Goal: Task Accomplishment & Management: Manage account settings

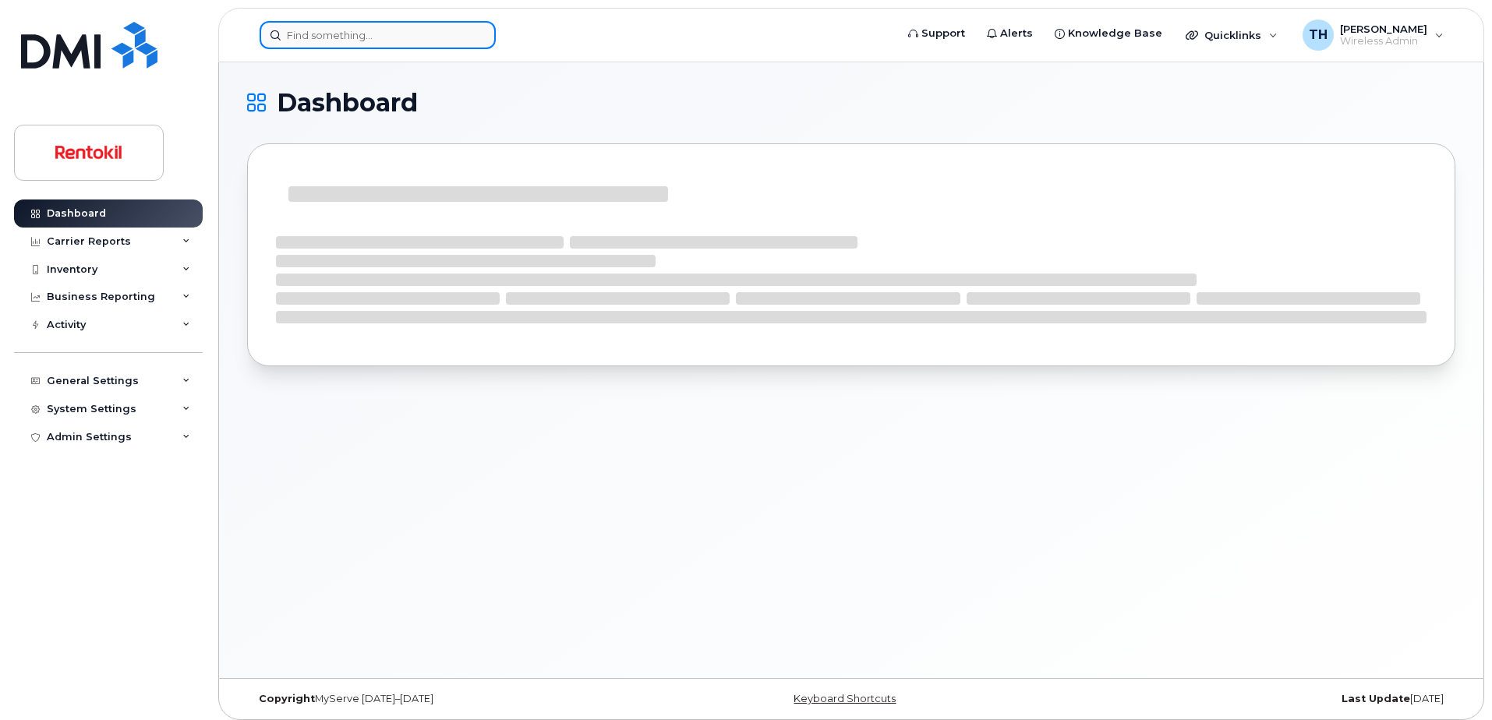
click at [389, 34] on input at bounding box center [378, 35] width 236 height 28
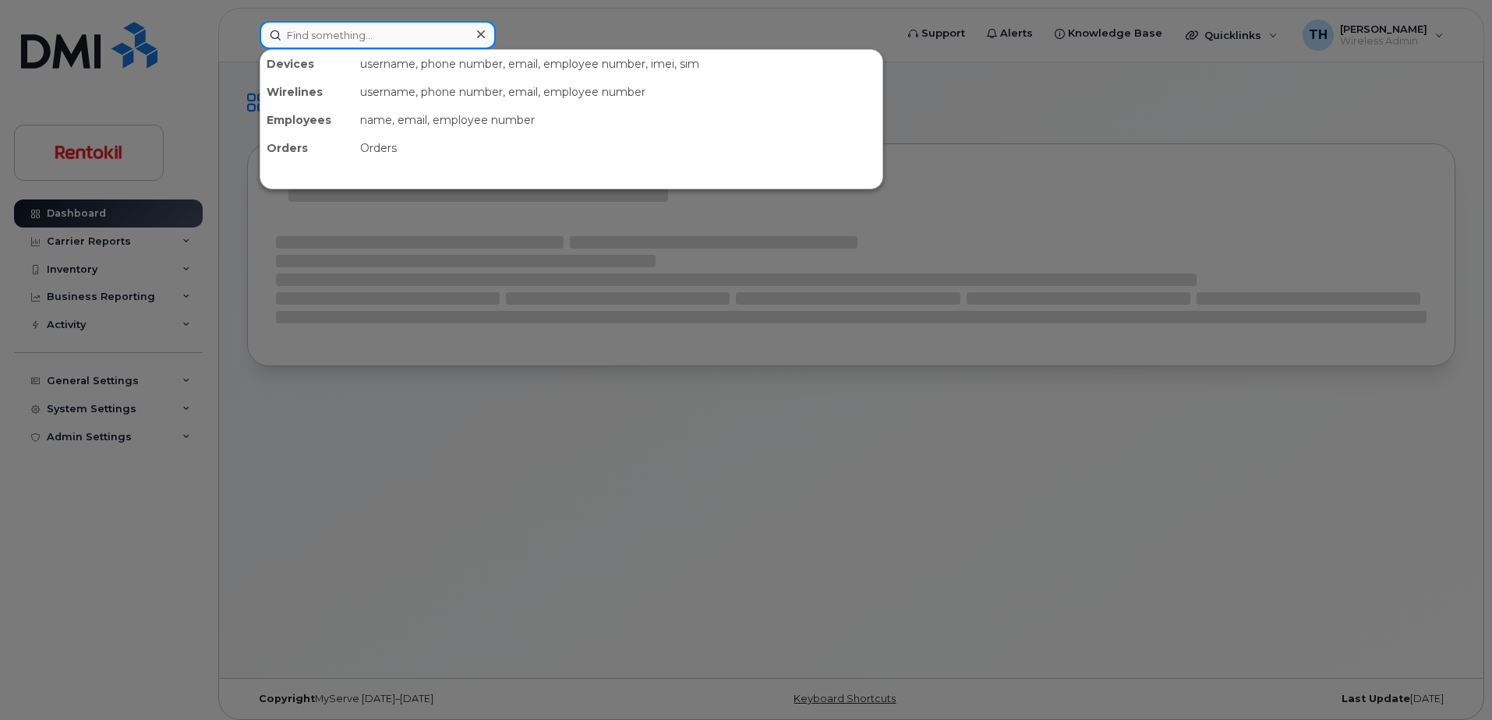
paste input "937-409-6331"
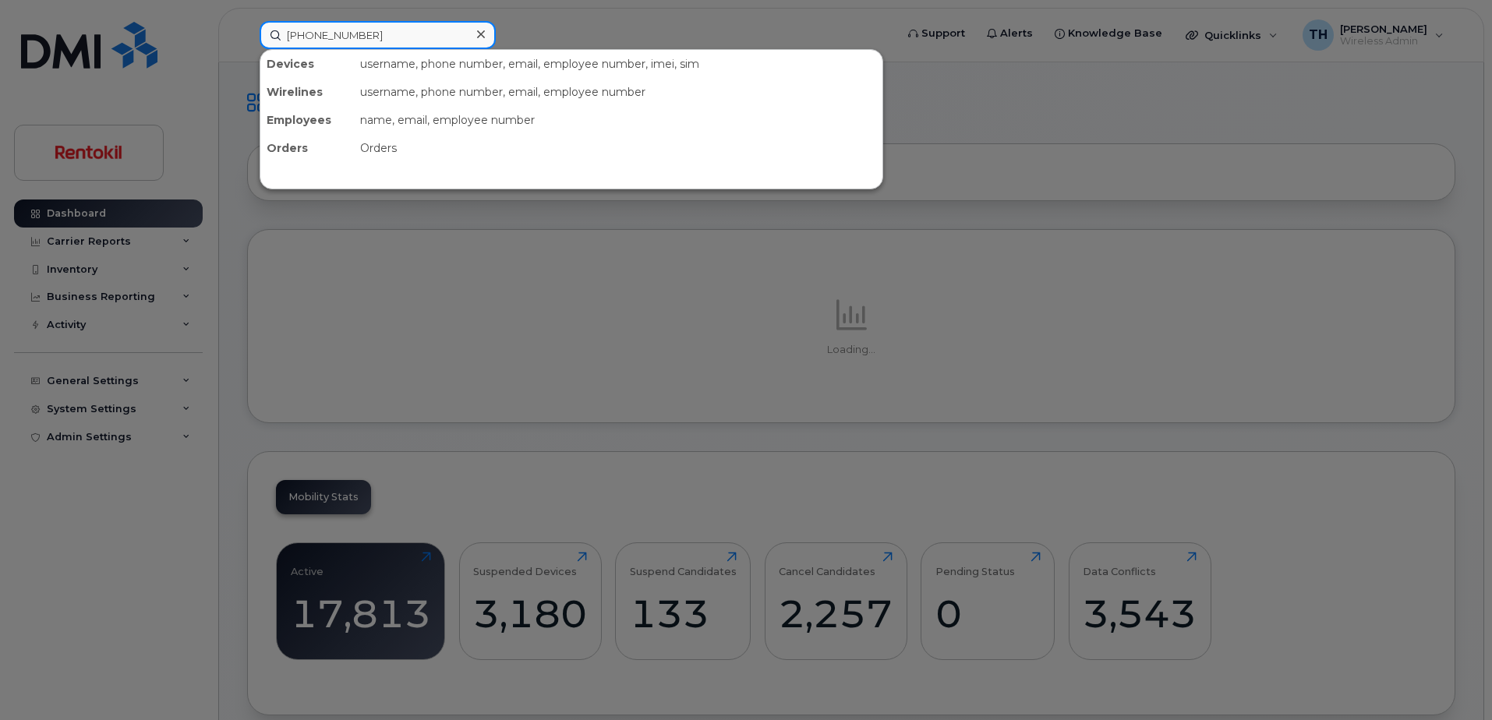
click at [400, 32] on input "937-409-6331" at bounding box center [378, 35] width 236 height 28
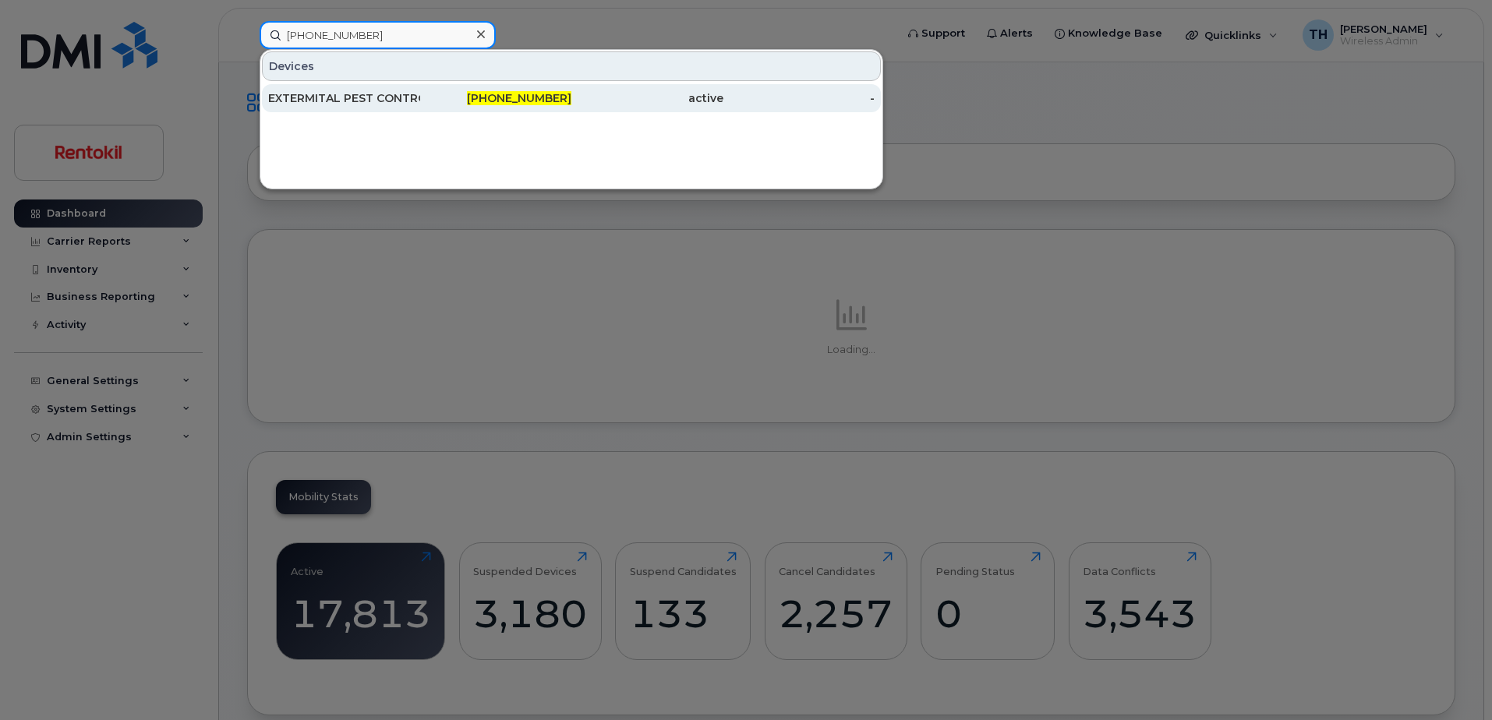
type input "937-409-6331"
click at [385, 100] on div "EXTERMITAL PEST CONTROL" at bounding box center [344, 98] width 152 height 16
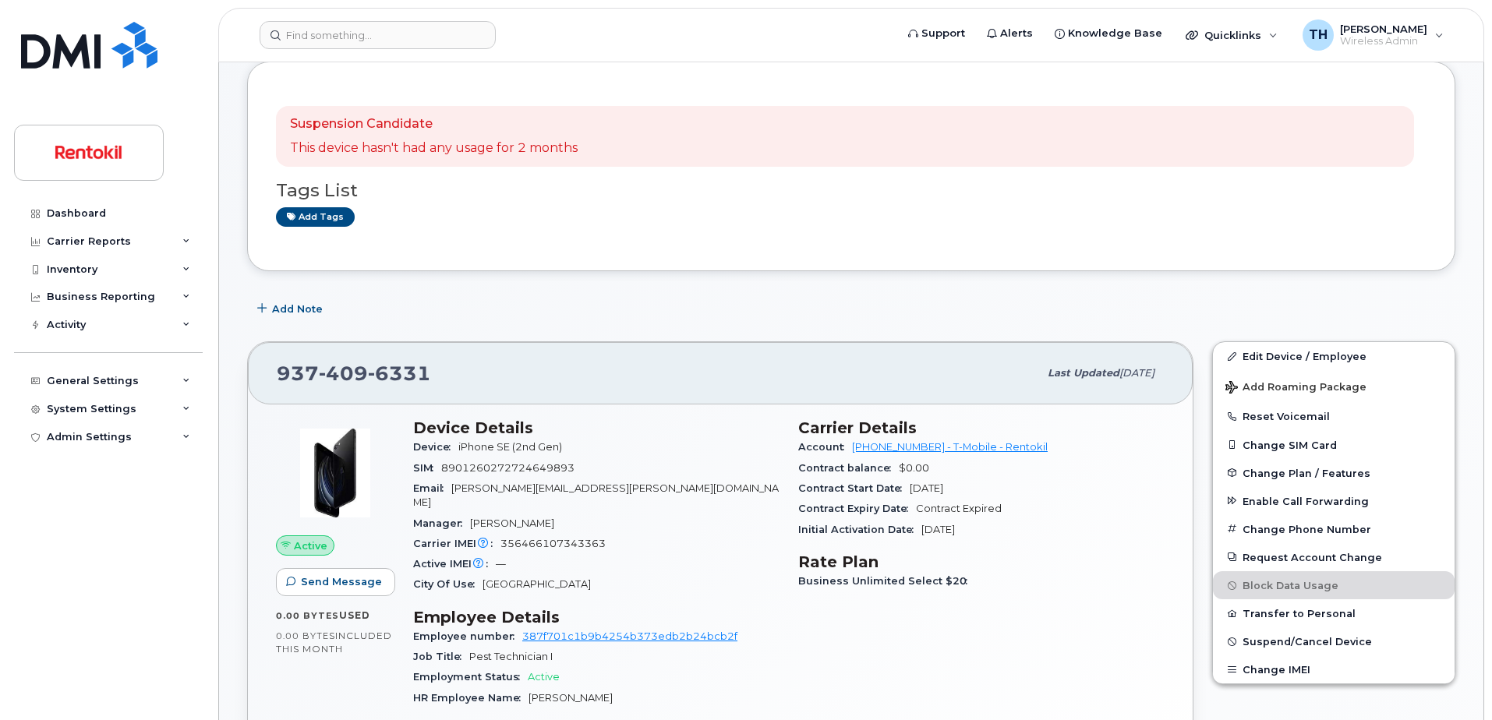
scroll to position [100, 0]
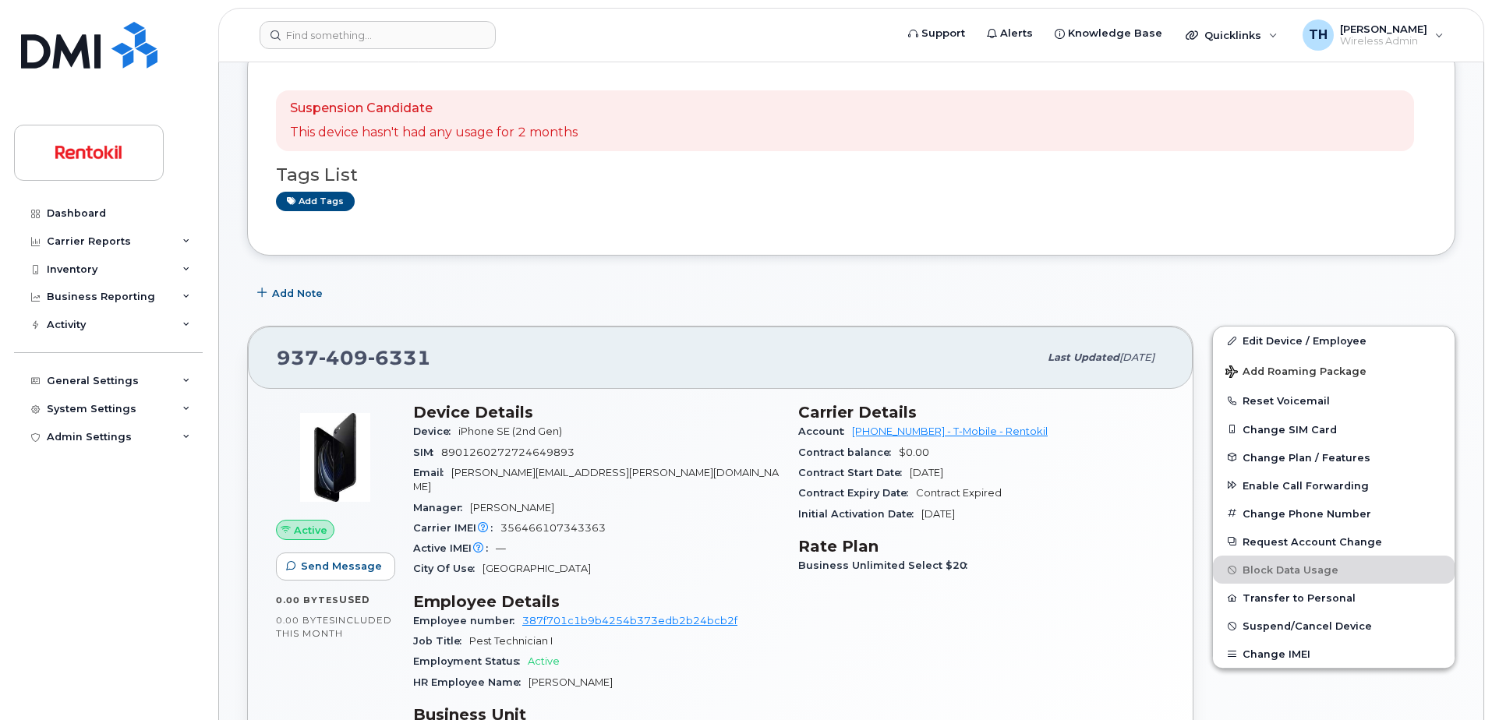
click at [532, 458] on span "8901260272724649893" at bounding box center [507, 453] width 133 height 12
click at [546, 522] on span "356466107343363" at bounding box center [552, 528] width 105 height 12
copy span "356466107343363"
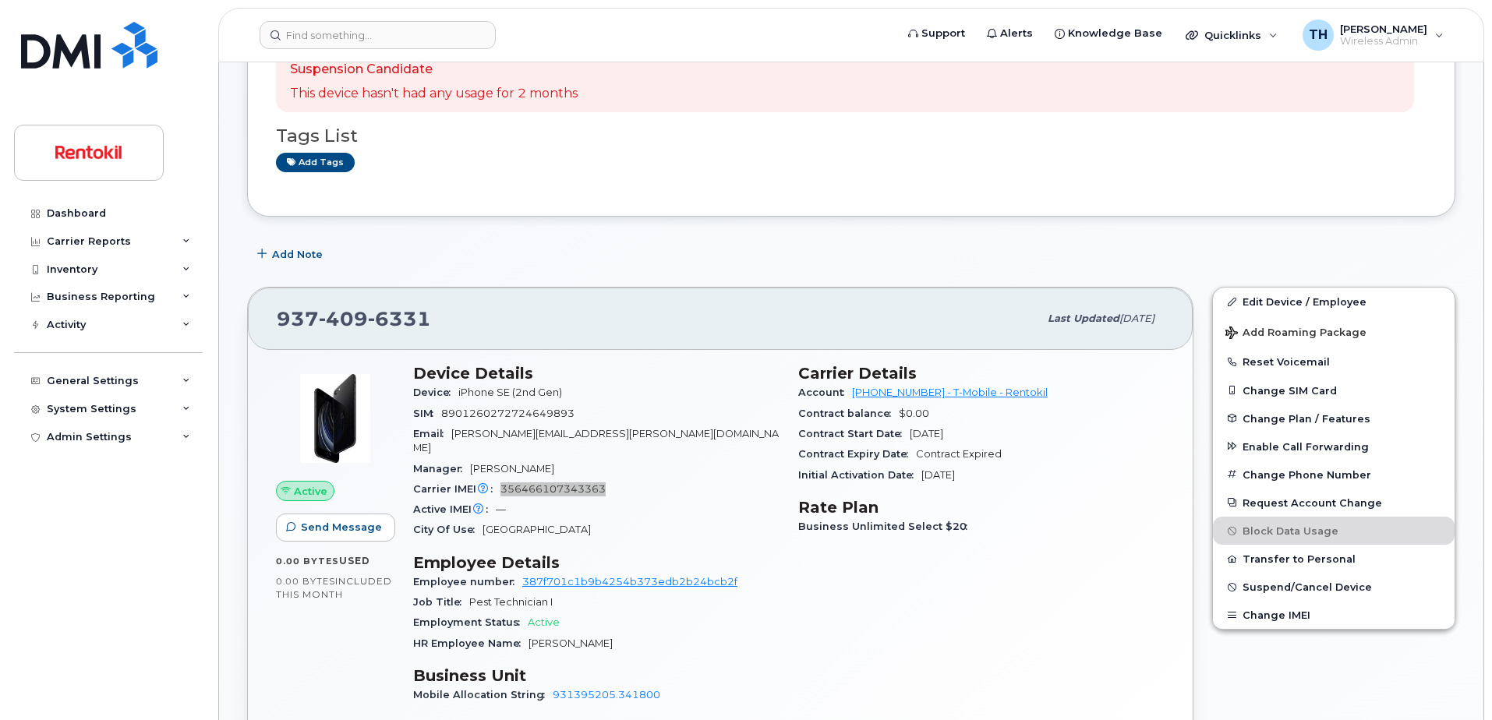
scroll to position [145, 0]
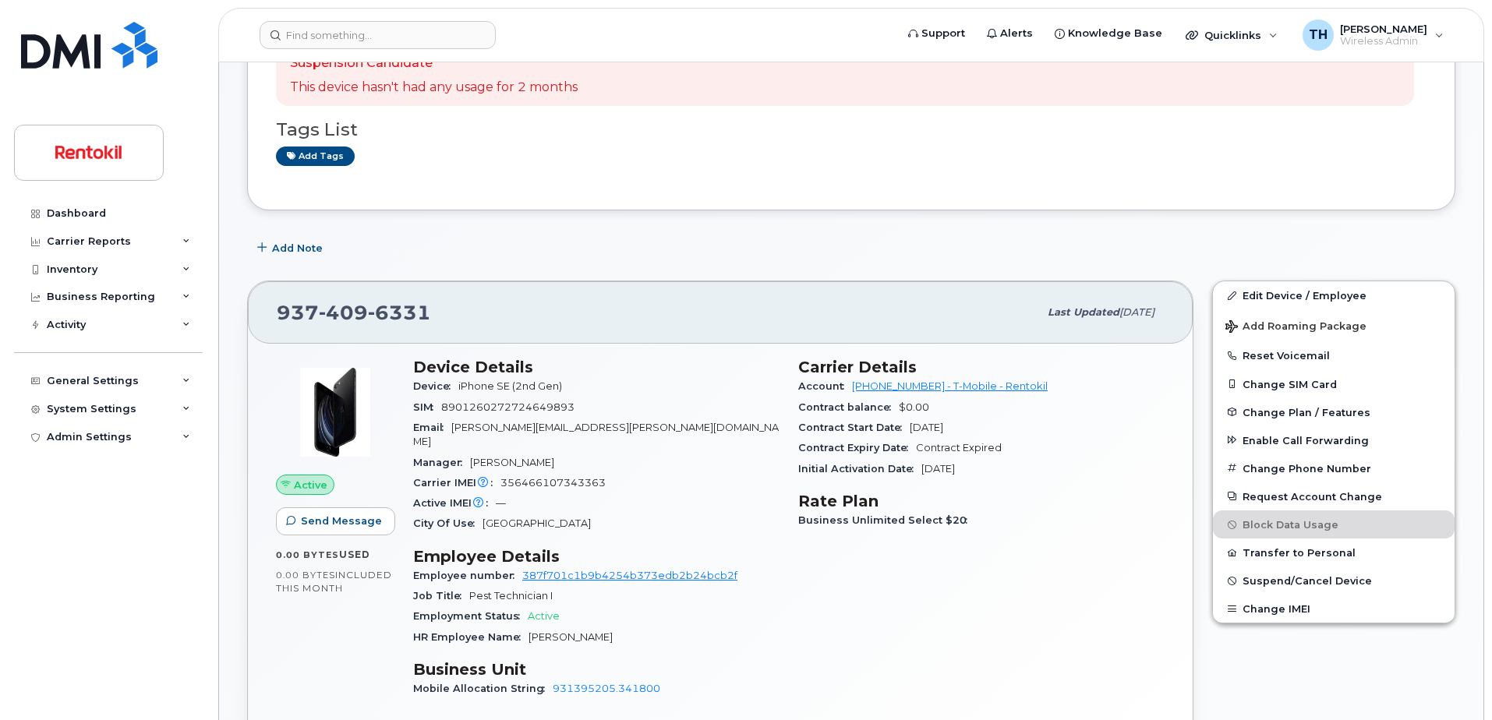
click at [574, 631] on span "Charles Brown" at bounding box center [571, 637] width 84 height 12
copy span "Charles Brown"
click at [1309, 300] on link "Edit Device / Employee" at bounding box center [1334, 295] width 242 height 28
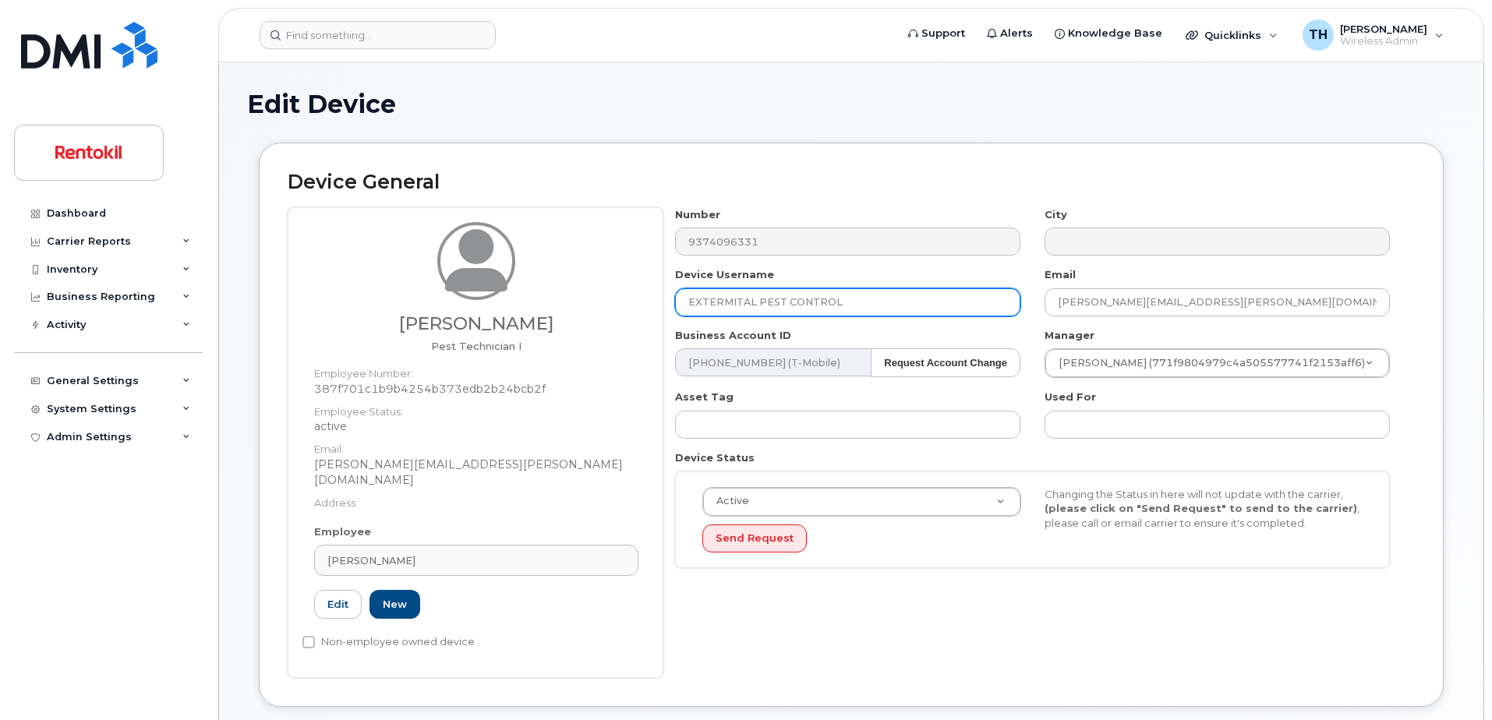
click at [794, 305] on input "EXTERMITAL PEST CONTROL" at bounding box center [847, 302] width 345 height 28
paste input "Charles Brown"
click at [853, 306] on input "Charles Brown" at bounding box center [847, 302] width 345 height 28
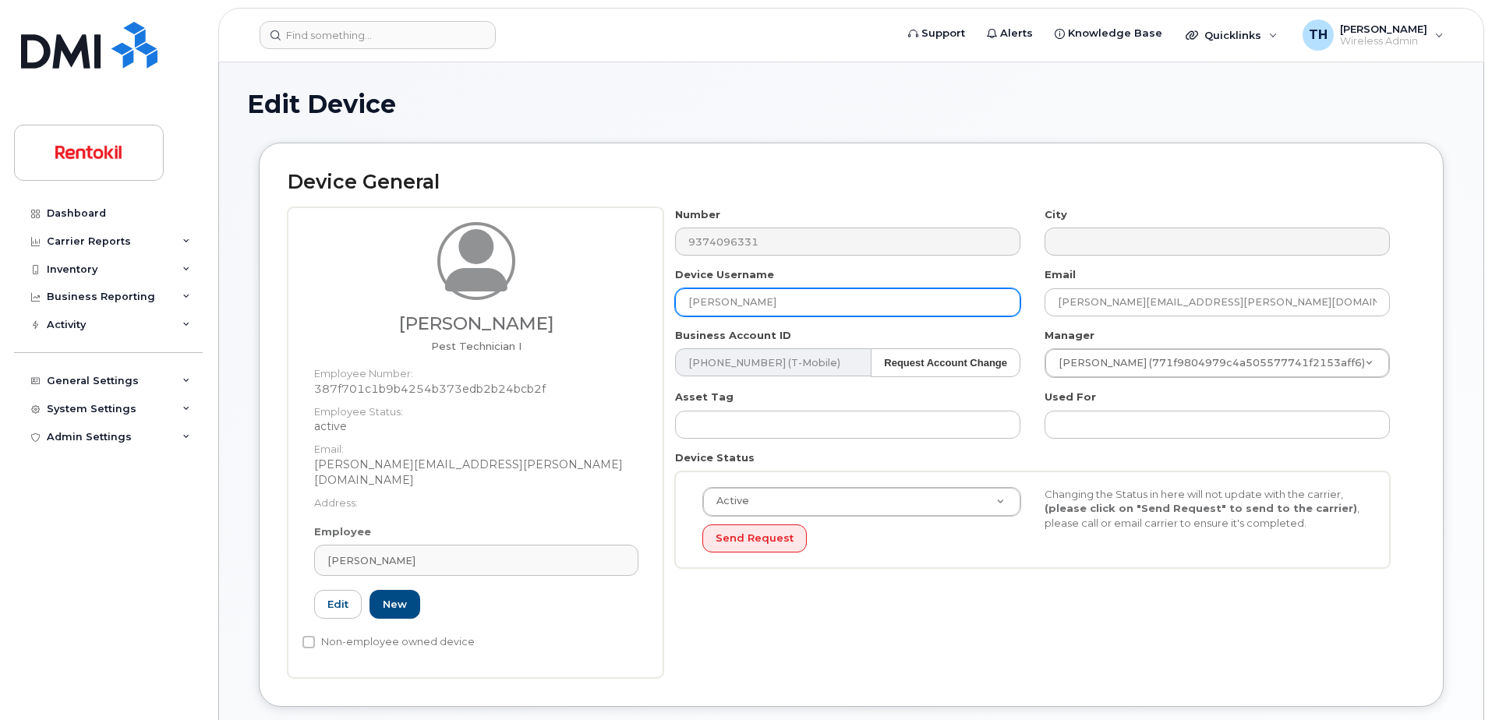
type input "Charles Brown"
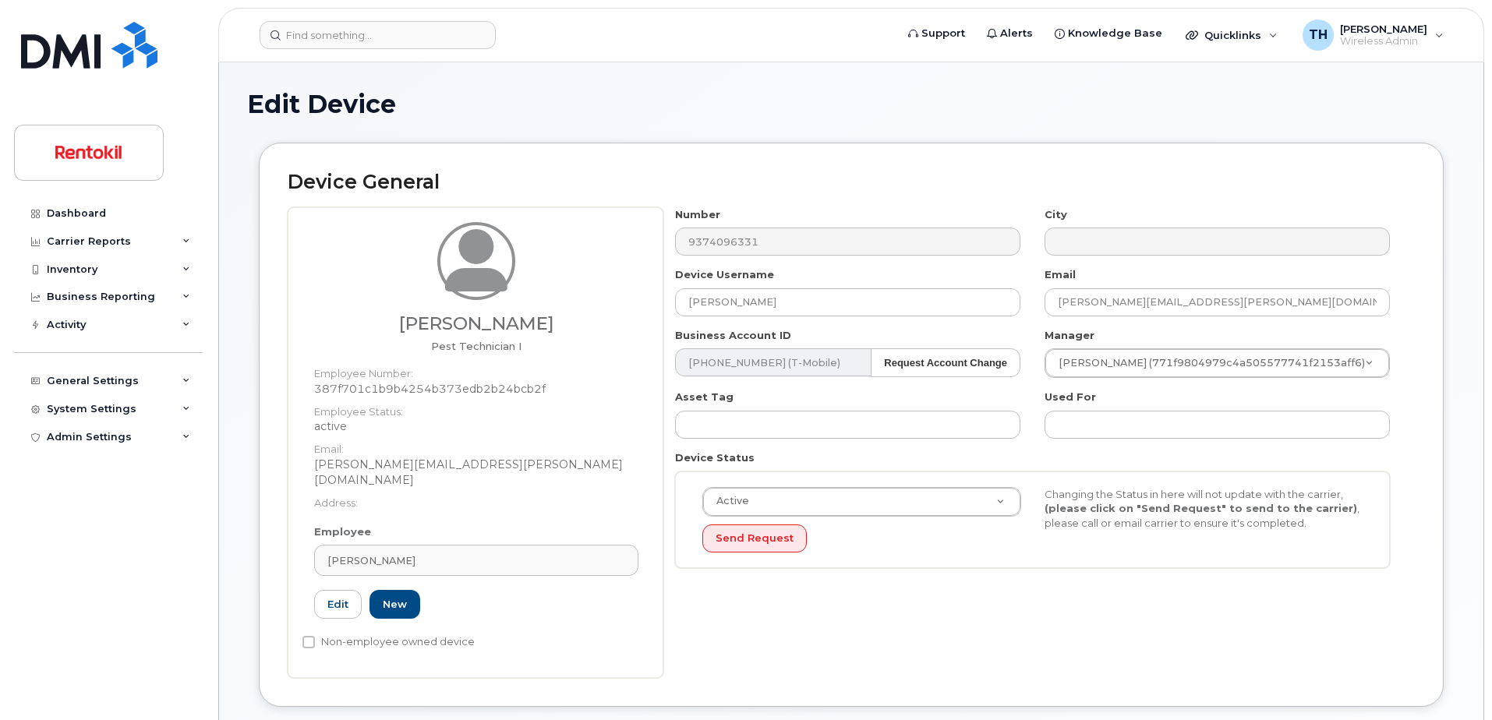
click at [864, 285] on div "Device Username Charles Brown" at bounding box center [848, 291] width 370 height 49
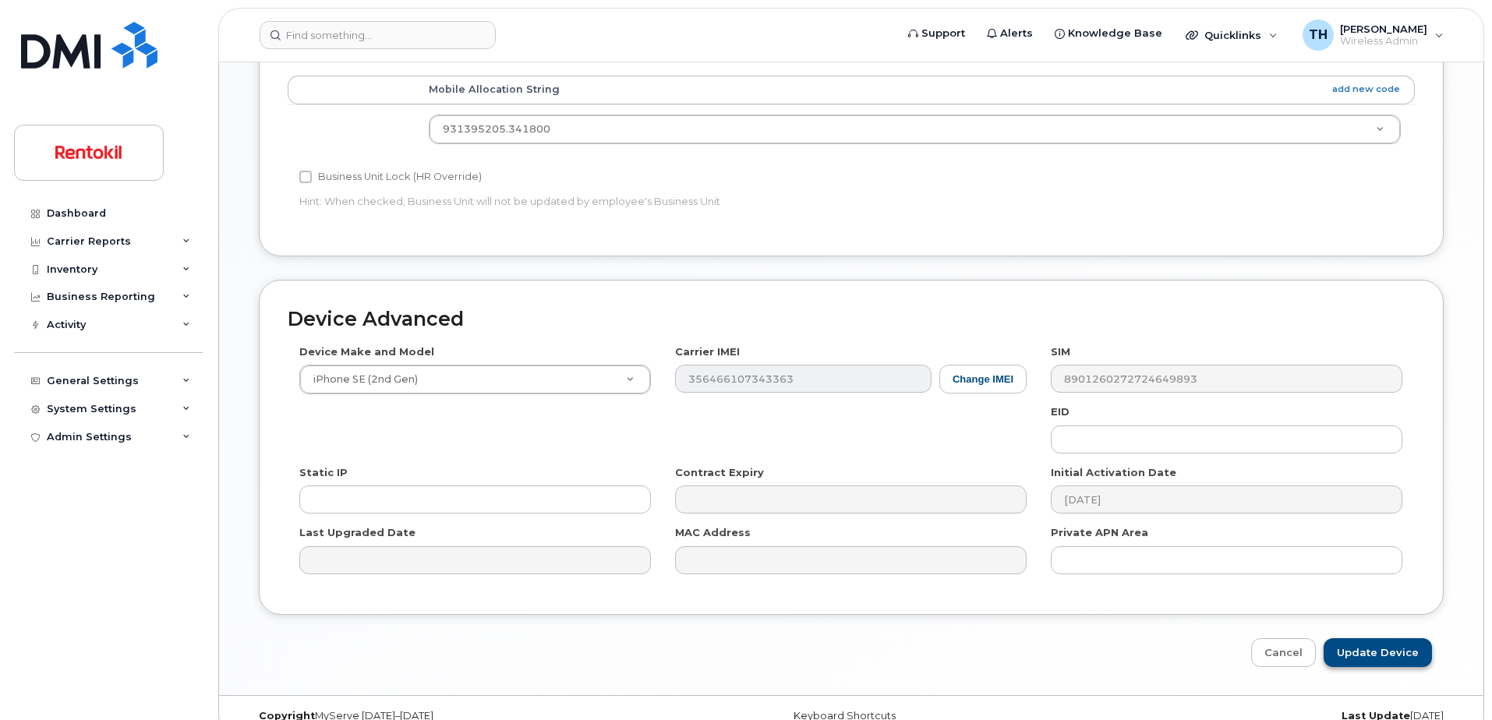
scroll to position [728, 0]
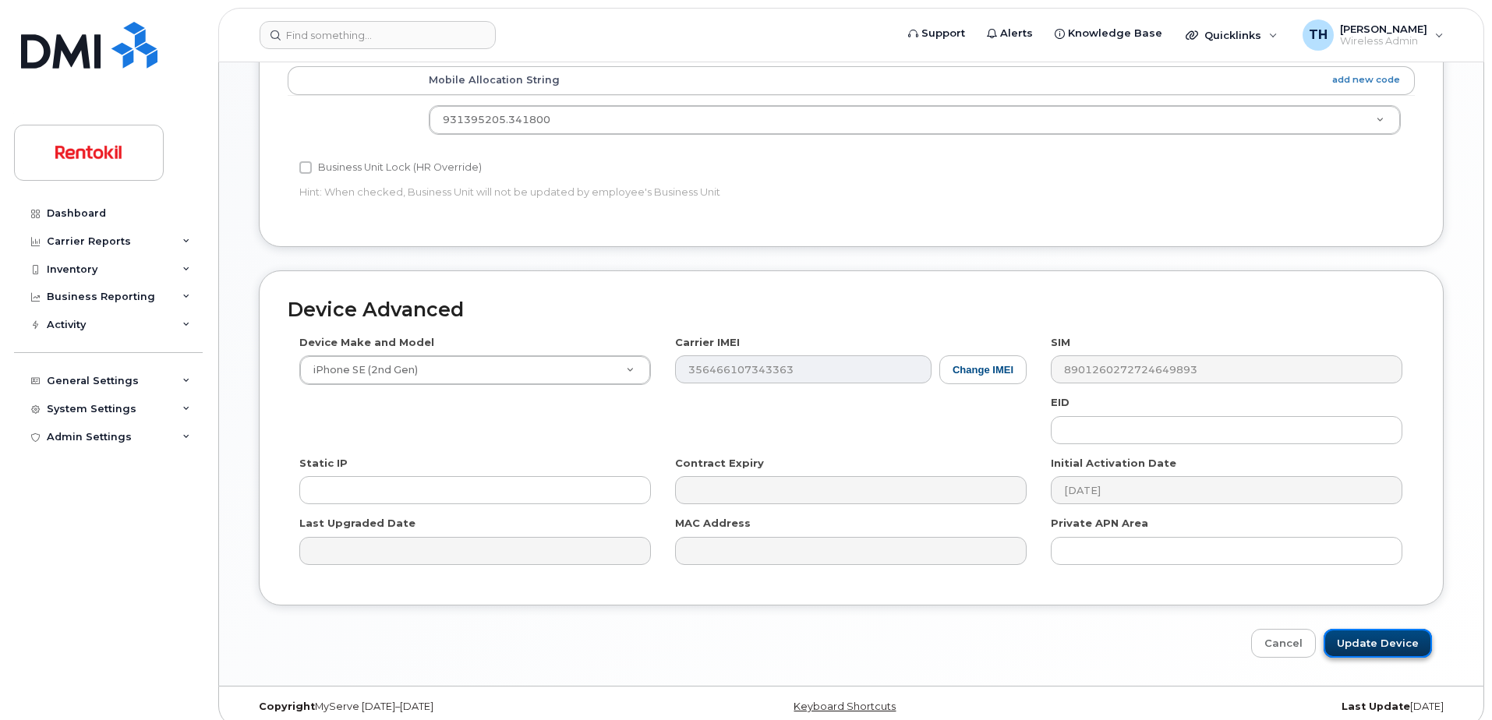
click at [1417, 629] on input "Update Device" at bounding box center [1378, 643] width 108 height 29
type input "Saving..."
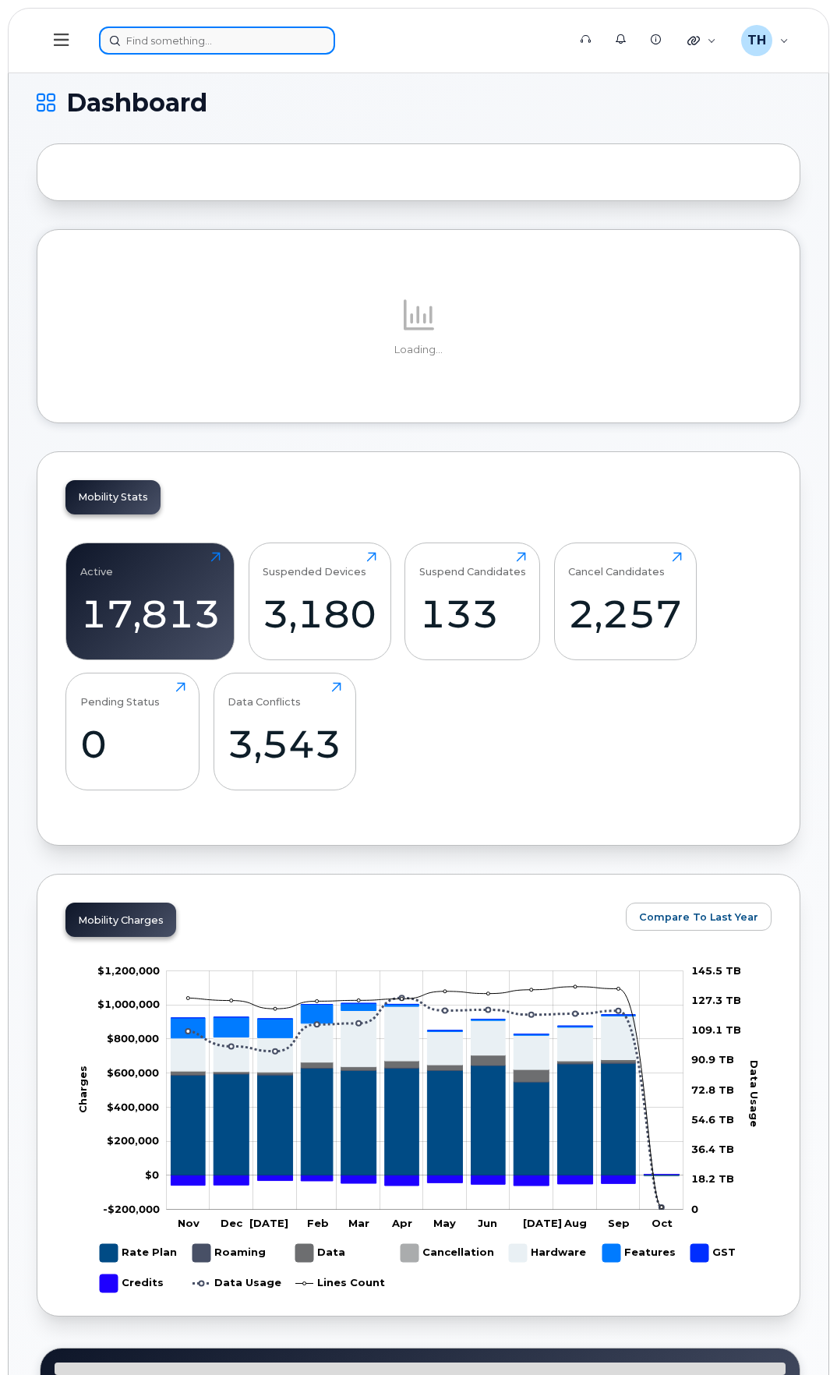
click at [267, 35] on input at bounding box center [217, 41] width 236 height 28
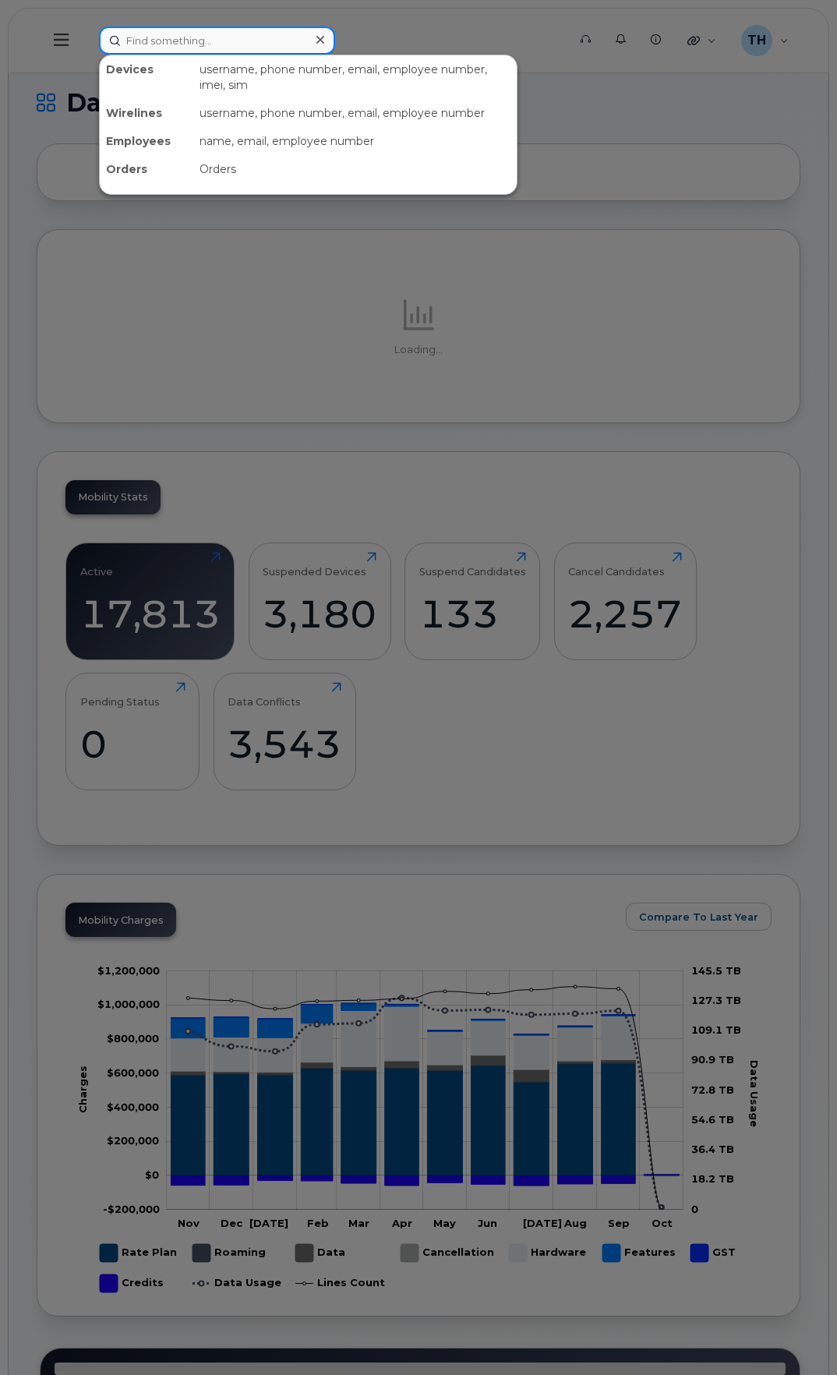
paste input "[PERSON_NAME]"
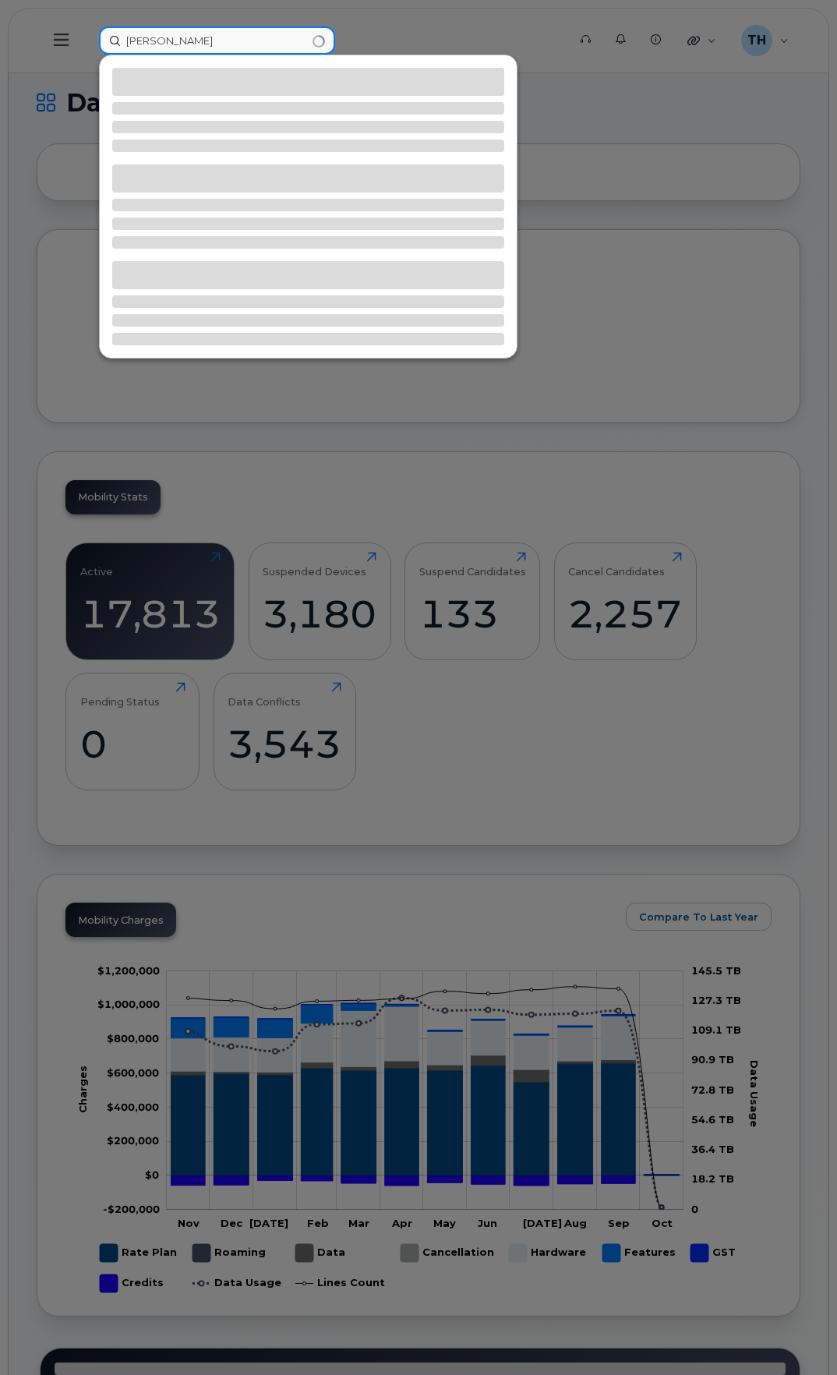
click at [261, 38] on input "[PERSON_NAME]" at bounding box center [217, 41] width 236 height 28
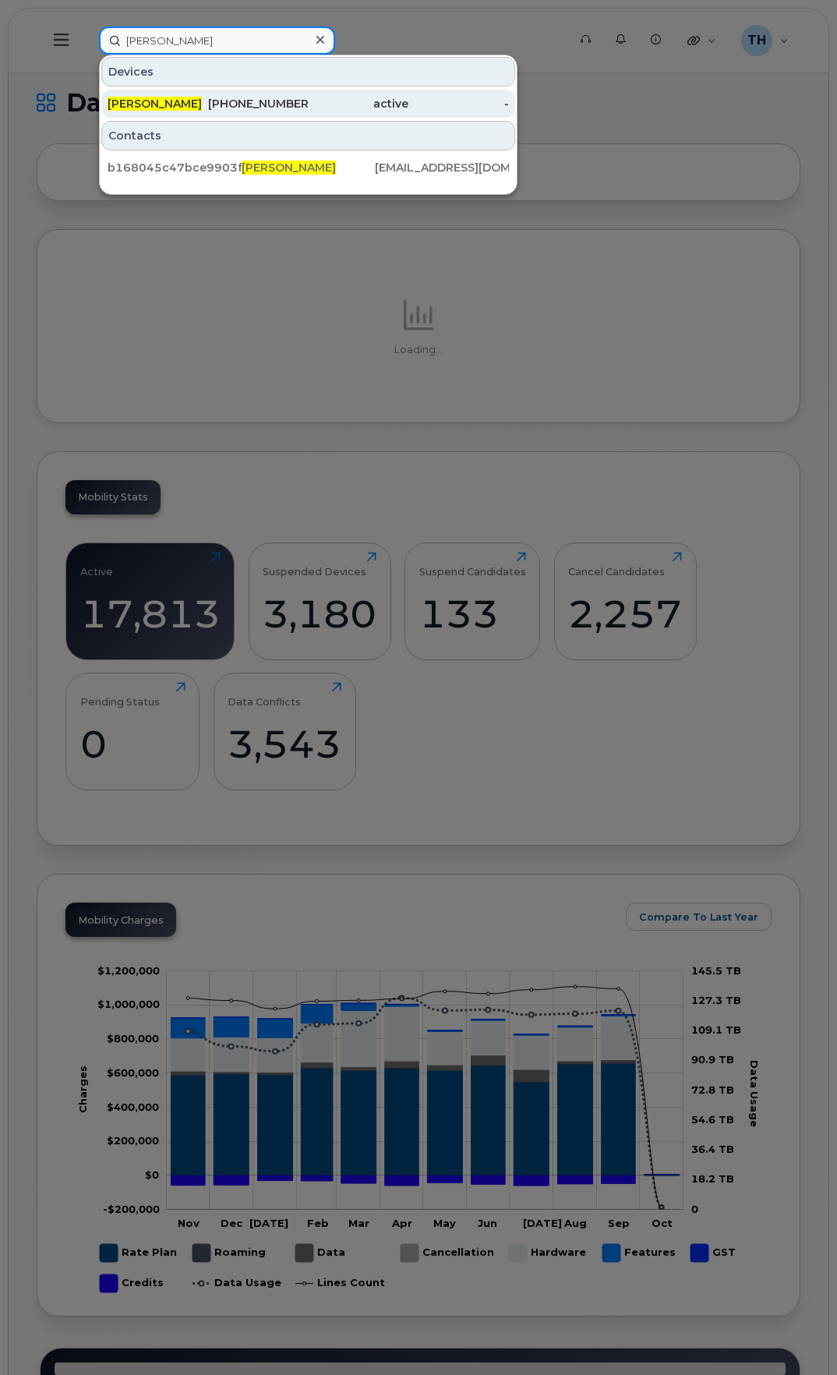
type input "[PERSON_NAME]"
click at [243, 104] on div "[PHONE_NUMBER]" at bounding box center [258, 104] width 101 height 16
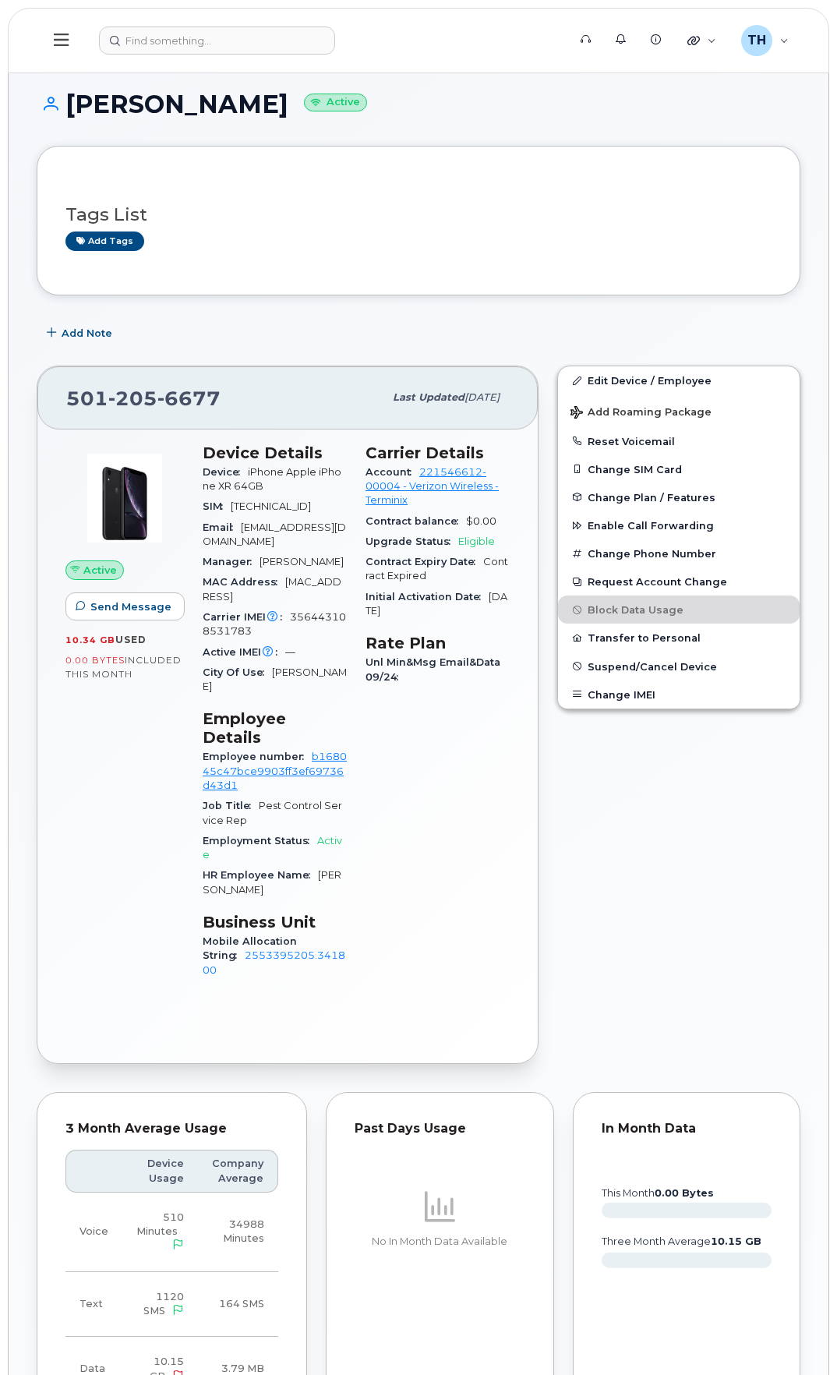
click at [302, 504] on span "[TECHNICAL_ID]" at bounding box center [271, 506] width 80 height 12
click at [313, 626] on span "356443108531783" at bounding box center [274, 624] width 143 height 26
drag, startPoint x: 259, startPoint y: 642, endPoint x: 289, endPoint y: 630, distance: 32.9
click at [289, 630] on div "Carrier IMEI Carrier IMEI is reported during the last billing cycle or change o…" at bounding box center [275, 624] width 144 height 35
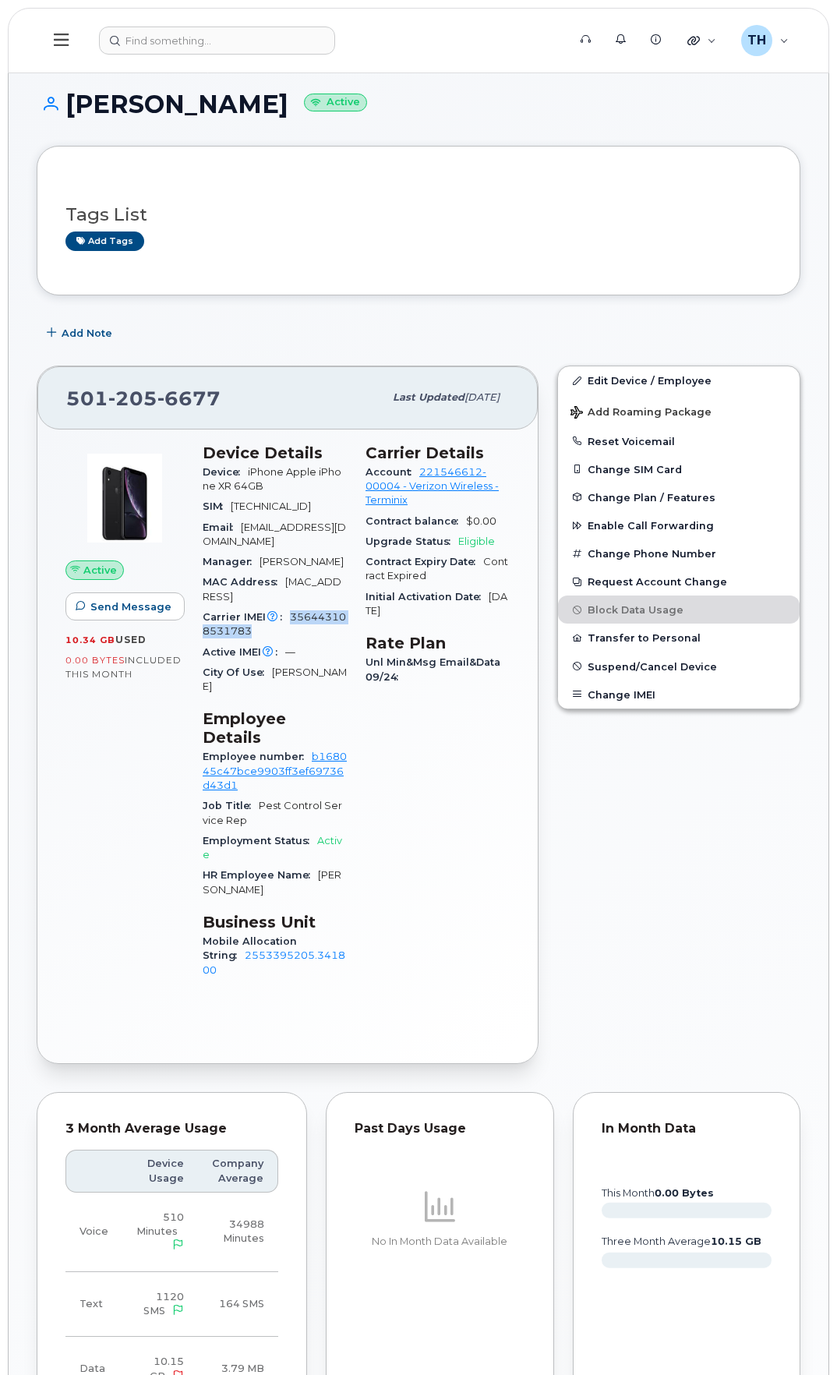
copy span "356443108531783"
